Goal: Connect with others: Connect with others

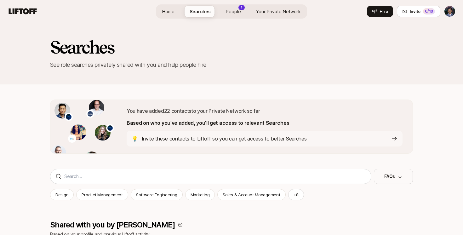
scroll to position [168, 0]
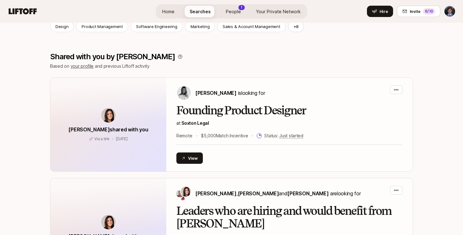
click at [169, 11] on span "Home" at bounding box center [168, 11] width 12 height 7
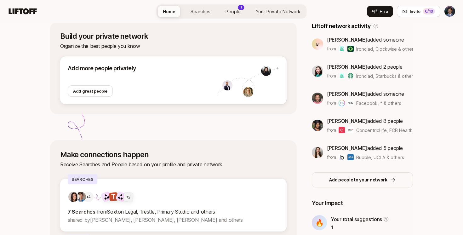
scroll to position [179, 0]
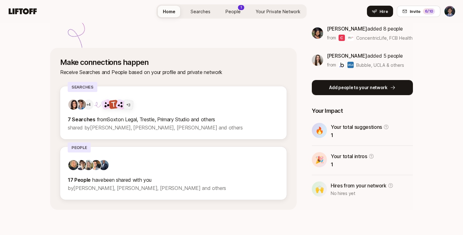
click at [333, 88] on p "Add people to your network" at bounding box center [358, 88] width 58 height 8
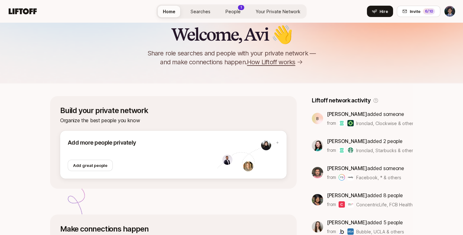
scroll to position [38, 0]
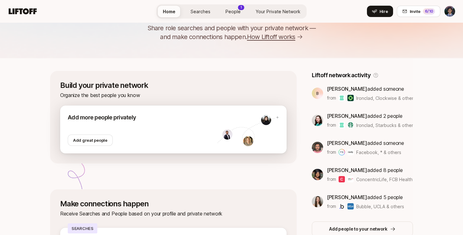
click at [140, 131] on div at bounding box center [143, 128] width 150 height 13
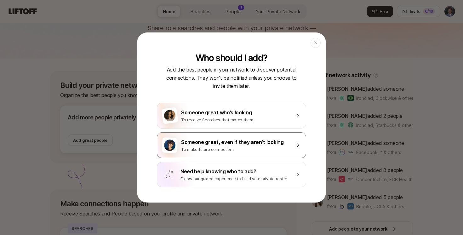
click at [247, 145] on div "Someone great, even if they aren’t looking" at bounding box center [236, 142] width 110 height 8
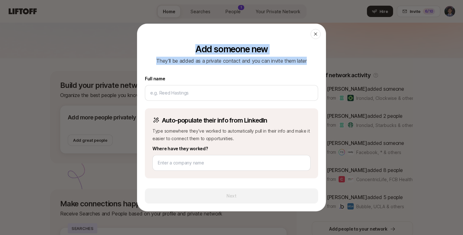
drag, startPoint x: 235, startPoint y: 67, endPoint x: 233, endPoint y: 34, distance: 33.1
click at [233, 35] on div "Add someone new They’ll be added as a private contact and you can invite them l…" at bounding box center [231, 117] width 188 height 187
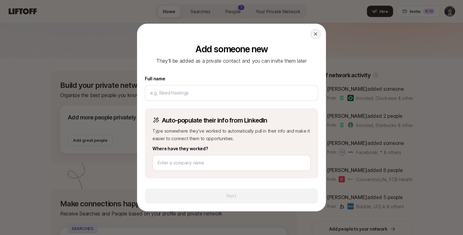
click at [315, 32] on icon at bounding box center [315, 33] width 5 height 5
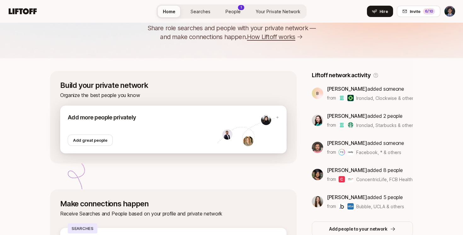
click at [140, 122] on div at bounding box center [143, 128] width 150 height 13
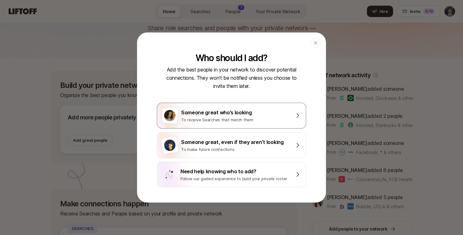
click at [240, 116] on div "To receive Searches that match them" at bounding box center [236, 119] width 110 height 6
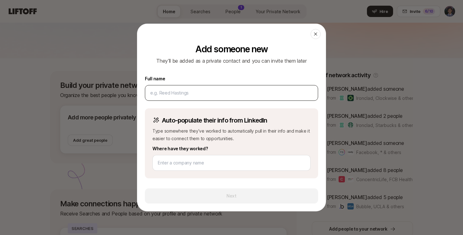
click at [209, 96] on input at bounding box center [231, 93] width 162 height 8
click at [317, 35] on icon at bounding box center [315, 33] width 5 height 5
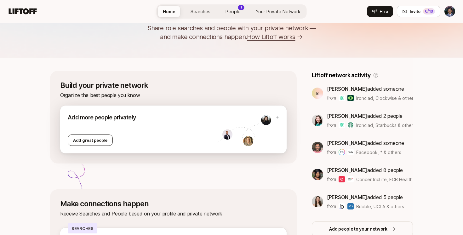
click at [89, 143] on div "Add great people" at bounding box center [90, 139] width 45 height 11
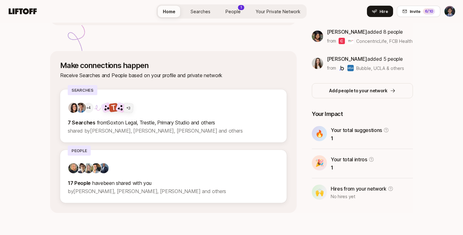
scroll to position [179, 0]
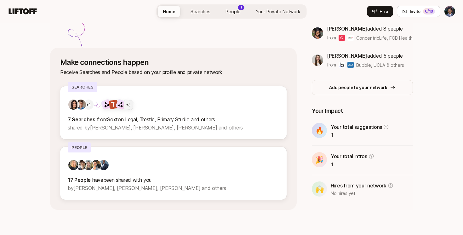
click at [230, 14] on span "People" at bounding box center [232, 11] width 15 height 7
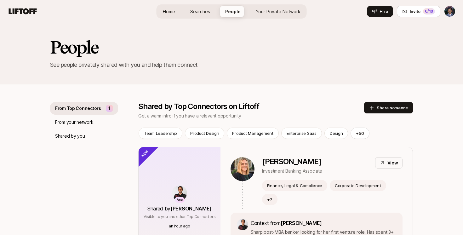
click at [84, 110] on p "From Top Connectors" at bounding box center [78, 108] width 46 height 8
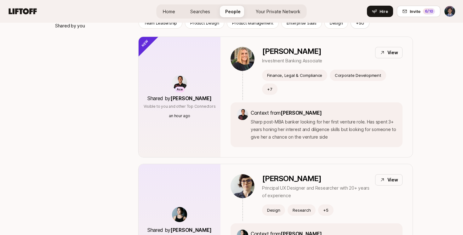
scroll to position [98, 0]
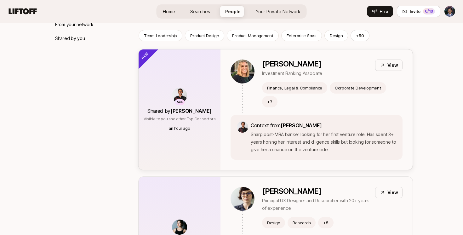
click at [167, 88] on div "Ace Shared by [PERSON_NAME] Visible to you and other Top Connectors an hour ago" at bounding box center [180, 109] width 72 height 43
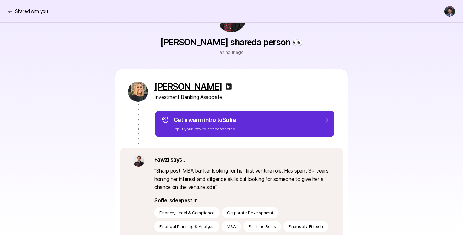
scroll to position [65, 0]
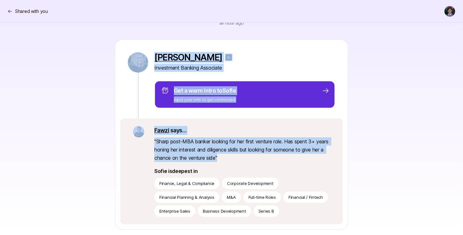
drag, startPoint x: 79, startPoint y: 116, endPoint x: 365, endPoint y: 158, distance: 289.2
click at [365, 158] on div "[PERSON_NAME] Investment Banking Associate Get a warm intro to Sofie Input your…" at bounding box center [231, 134] width 363 height 190
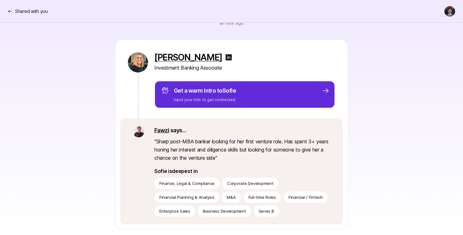
click at [364, 165] on div "[PERSON_NAME] Investment Banking Associate Get a warm intro to Sofie Input your…" at bounding box center [231, 134] width 363 height 190
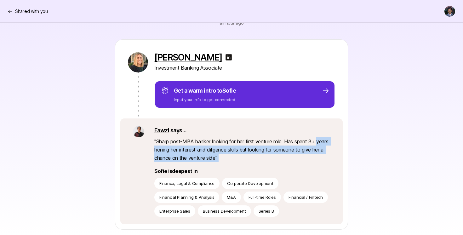
drag, startPoint x: 360, startPoint y: 165, endPoint x: 365, endPoint y: 172, distance: 9.7
click at [364, 169] on div "[PERSON_NAME] Investment Banking Associate Get a warm intro to Sofie Input your…" at bounding box center [231, 134] width 363 height 190
click at [78, 140] on div "[PERSON_NAME] Investment Banking Associate Get a warm intro to Sofie Input your…" at bounding box center [231, 134] width 363 height 190
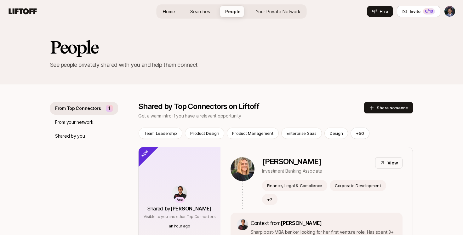
click at [202, 7] on link "Searches" at bounding box center [200, 12] width 30 height 12
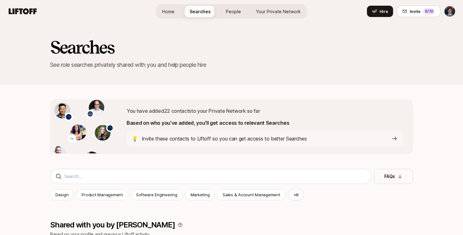
scroll to position [168, 0]
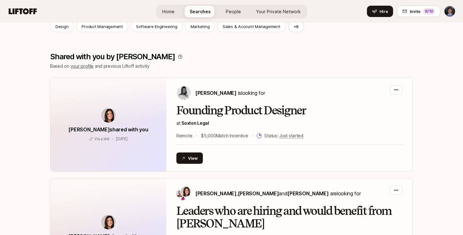
click at [166, 11] on span "Home" at bounding box center [168, 11] width 12 height 7
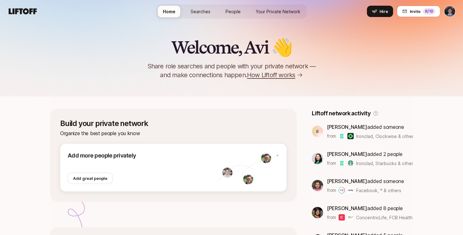
click at [269, 13] on span "Your Private Network" at bounding box center [278, 11] width 45 height 7
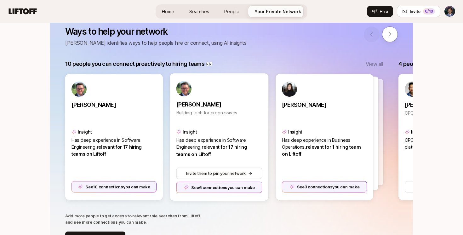
click at [219, 122] on div "[PERSON_NAME] Building tech for progressives" at bounding box center [219, 110] width 86 height 28
click at [222, 82] on link at bounding box center [219, 88] width 86 height 15
click at [231, 4] on div "Home Searches People Your Private Network Hire" at bounding box center [231, 11] width 152 height 14
click at [231, 7] on link "People" at bounding box center [231, 12] width 25 height 12
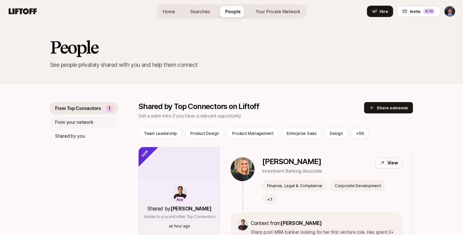
click at [76, 123] on p "From your network" at bounding box center [74, 122] width 38 height 8
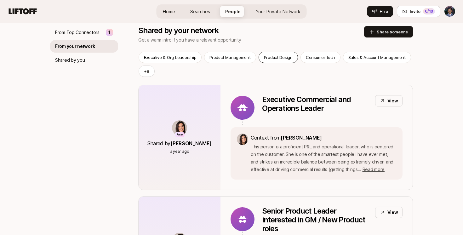
scroll to position [49, 0]
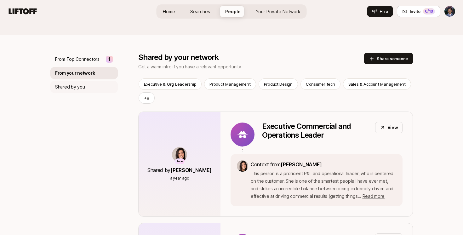
click at [80, 91] on div "Shared by you" at bounding box center [84, 87] width 68 height 13
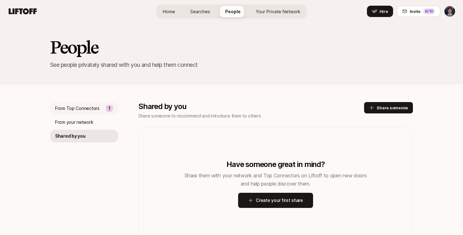
click at [89, 111] on p "From Top Connectors" at bounding box center [77, 108] width 44 height 8
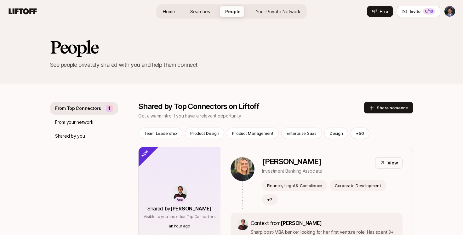
click at [271, 10] on span "Your Private Network" at bounding box center [278, 11] width 45 height 7
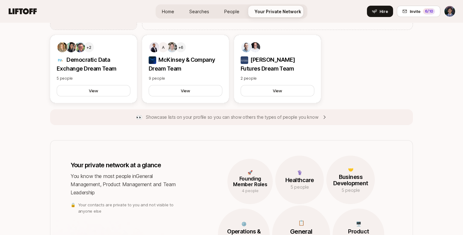
scroll to position [480, 0]
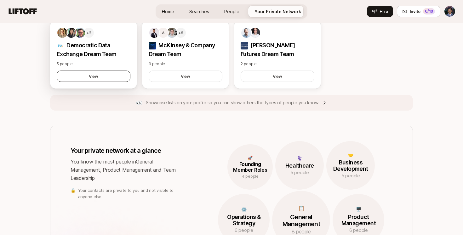
click at [104, 77] on button "View" at bounding box center [94, 76] width 74 height 11
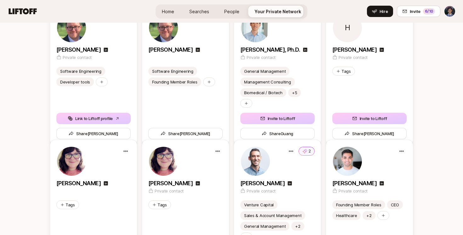
scroll to position [1117, 0]
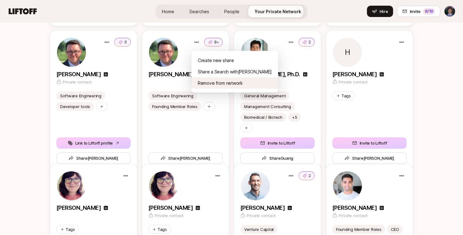
click at [221, 86] on div "Remove from network" at bounding box center [234, 82] width 87 height 11
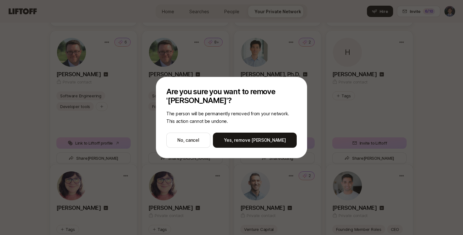
drag, startPoint x: 252, startPoint y: 138, endPoint x: 178, endPoint y: 172, distance: 81.4
click at [193, 141] on button "No, cancel" at bounding box center [188, 140] width 44 height 15
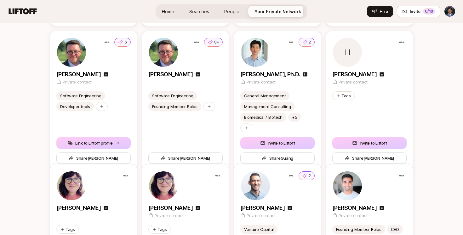
click at [86, 137] on button "Link to Liftoff profile" at bounding box center [93, 142] width 74 height 11
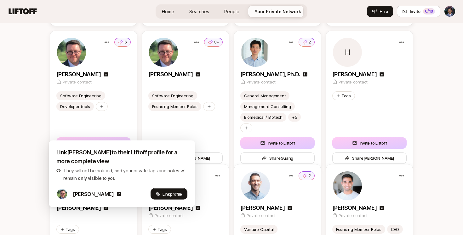
click at [163, 191] on span "Link profile" at bounding box center [172, 194] width 20 height 6
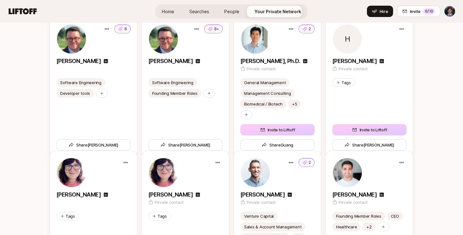
scroll to position [1108, 0]
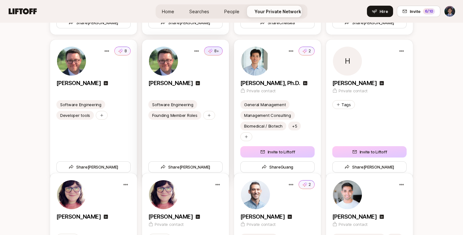
click at [218, 51] on p "8+" at bounding box center [216, 51] width 5 height 6
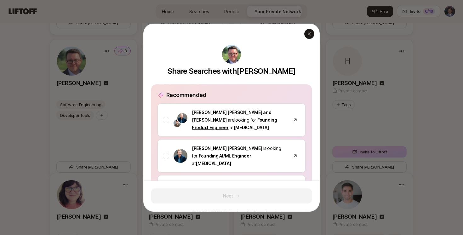
click at [310, 35] on icon "button" at bounding box center [309, 33] width 3 height 3
